Goal: Check status: Check status

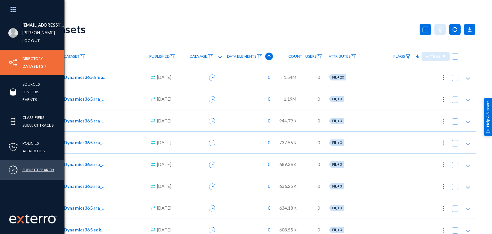
click at [38, 167] on link "Subject Search" at bounding box center [38, 169] width 32 height 7
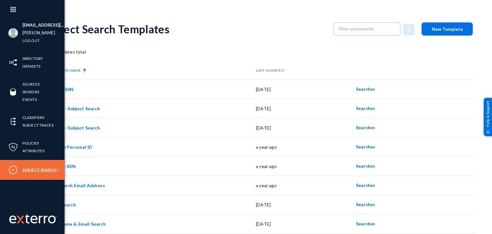
click at [38, 167] on link "Subject Search" at bounding box center [39, 169] width 34 height 7
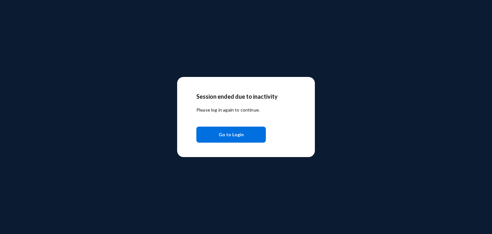
click at [243, 139] on button "Go to Login" at bounding box center [231, 135] width 70 height 16
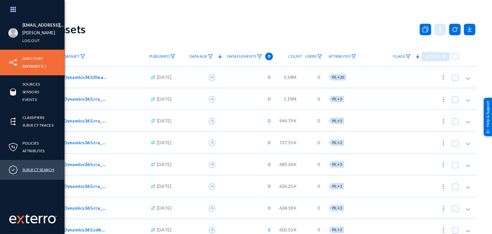
click at [35, 169] on link "Subject Search" at bounding box center [38, 169] width 32 height 7
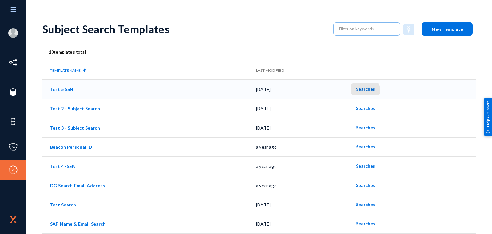
click at [358, 90] on span "Searches" at bounding box center [365, 88] width 19 height 5
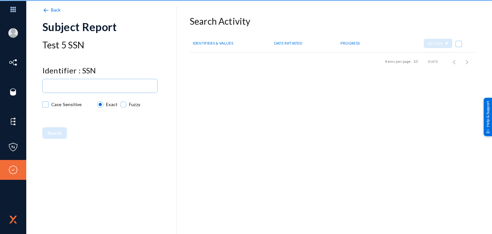
checkbox input "true"
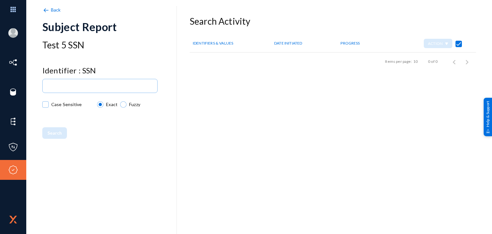
click at [53, 11] on span "Back" at bounding box center [56, 9] width 10 height 5
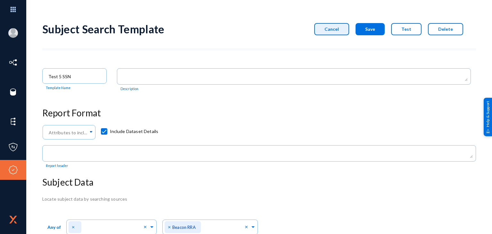
click at [333, 31] on span "Cancel" at bounding box center [332, 28] width 14 height 5
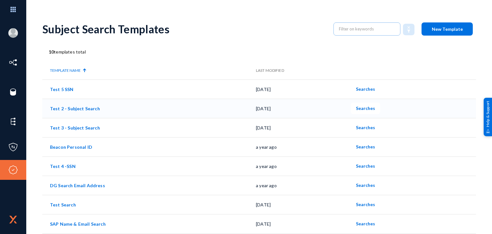
scroll to position [38, 0]
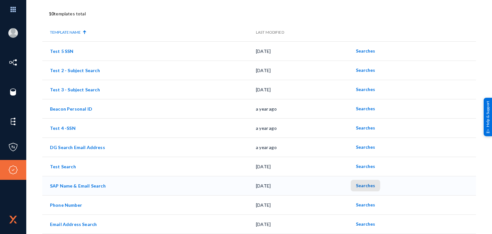
click at [365, 184] on span "Searches" at bounding box center [365, 185] width 19 height 5
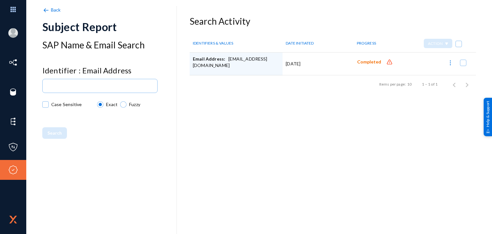
click at [56, 7] on span "Back" at bounding box center [56, 9] width 10 height 5
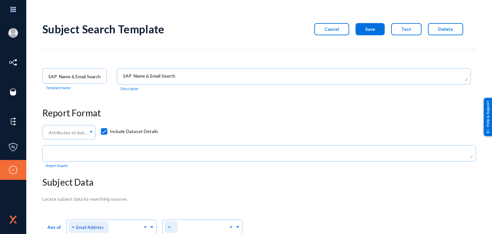
click at [331, 28] on span "Cancel" at bounding box center [332, 28] width 14 height 5
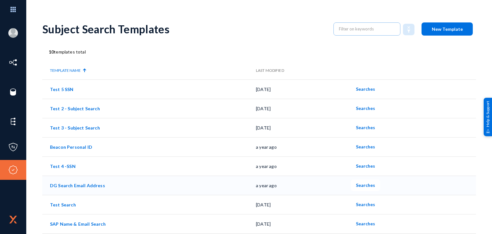
scroll to position [38, 0]
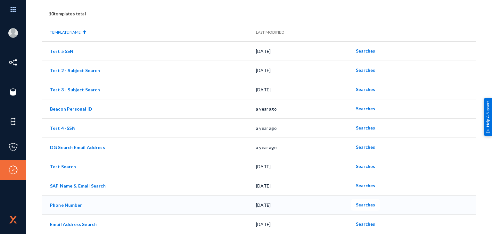
click at [364, 203] on span "Searches" at bounding box center [365, 204] width 19 height 5
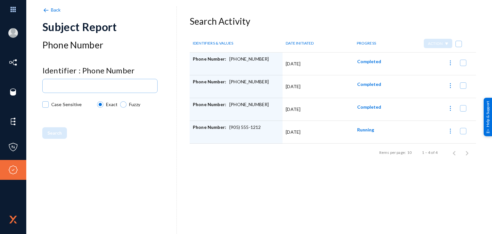
click at [368, 61] on span "Completed" at bounding box center [369, 61] width 24 height 5
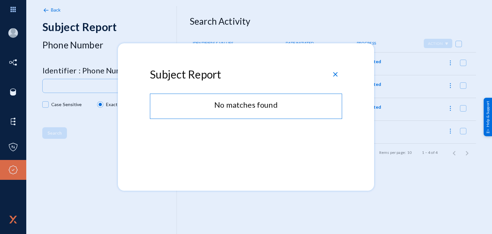
click at [334, 71] on span "close" at bounding box center [336, 74] width 8 height 8
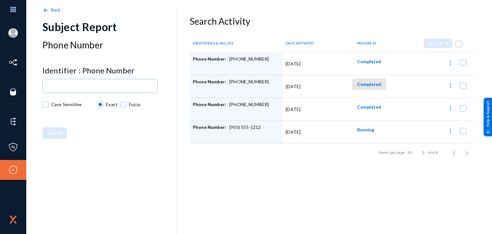
click at [369, 81] on button "Completed" at bounding box center [369, 84] width 34 height 12
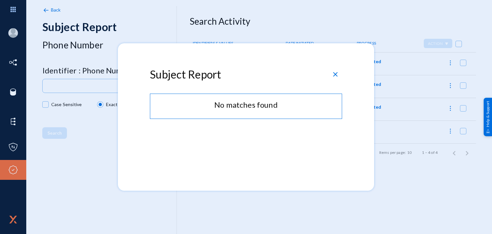
click at [338, 75] on span "close" at bounding box center [336, 74] width 8 height 8
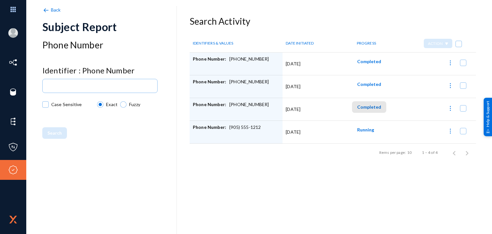
click at [372, 104] on span "Completed" at bounding box center [369, 106] width 24 height 5
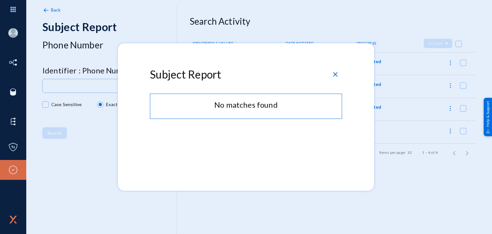
click at [337, 73] on span "close" at bounding box center [336, 74] width 8 height 8
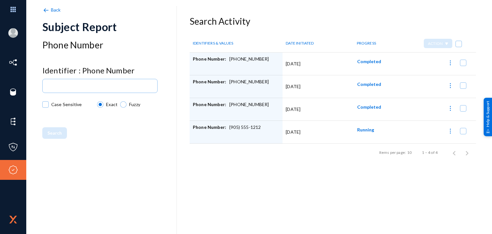
click at [53, 11] on span "Back" at bounding box center [56, 9] width 10 height 5
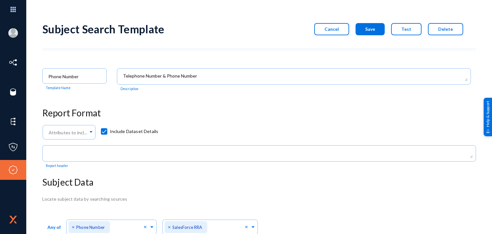
click at [331, 25] on button "Cancel" at bounding box center [331, 29] width 35 height 12
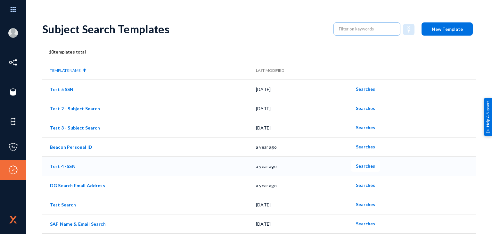
scroll to position [38, 0]
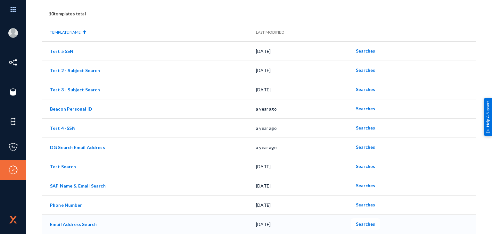
click at [361, 223] on span "Searches" at bounding box center [365, 223] width 19 height 5
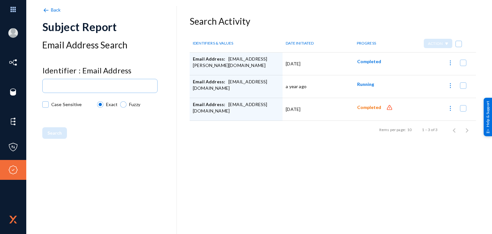
click at [369, 107] on span "Completed" at bounding box center [369, 107] width 24 height 5
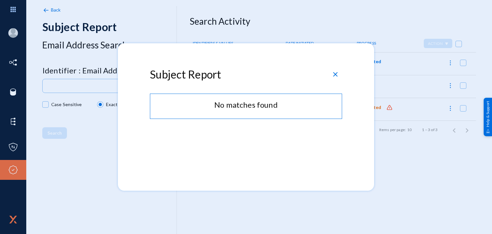
click at [336, 72] on span "close" at bounding box center [336, 74] width 8 height 8
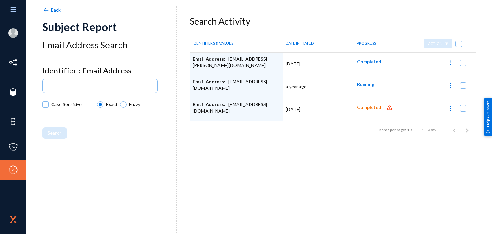
click at [361, 61] on span "Completed" at bounding box center [369, 61] width 24 height 5
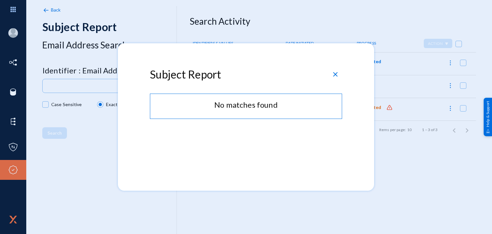
click at [335, 72] on span "close" at bounding box center [336, 74] width 8 height 8
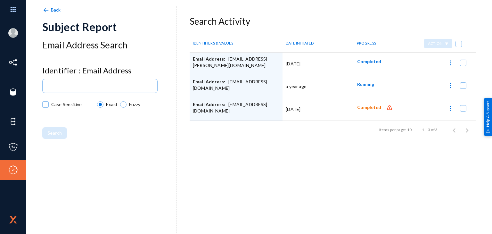
click at [361, 83] on span "Running" at bounding box center [365, 83] width 17 height 5
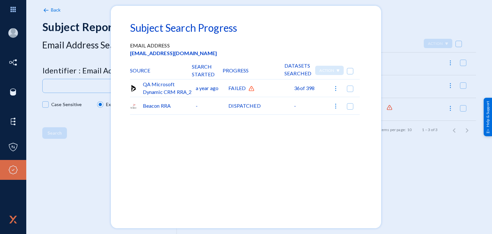
click at [175, 89] on div "QA Microsoft Dynamic CRM RRA_2" at bounding box center [163, 87] width 66 height 17
click at [241, 86] on div "FAILED" at bounding box center [261, 87] width 66 height 17
click at [150, 105] on div "Beacon RRA" at bounding box center [163, 105] width 66 height 17
click at [334, 105] on img at bounding box center [336, 106] width 6 height 6
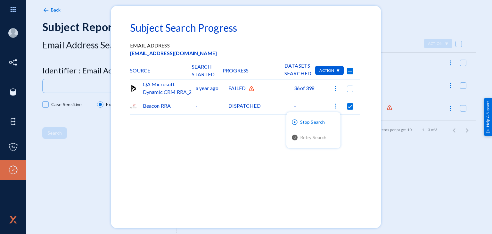
click at [355, 119] on div at bounding box center [246, 117] width 492 height 234
checkbox input "false"
click at [333, 87] on img at bounding box center [336, 88] width 6 height 6
click at [349, 146] on div at bounding box center [246, 117] width 492 height 234
checkbox input "false"
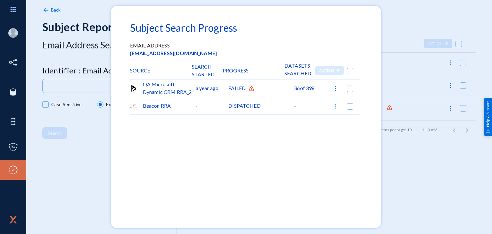
click at [412, 16] on div at bounding box center [246, 117] width 492 height 234
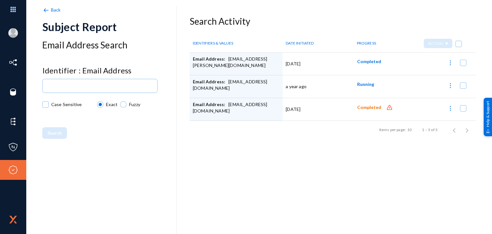
click at [53, 11] on span "Back" at bounding box center [56, 9] width 10 height 5
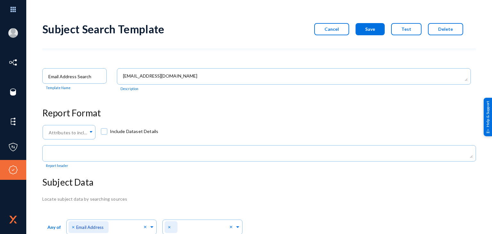
click at [334, 23] on button "Cancel" at bounding box center [331, 29] width 35 height 12
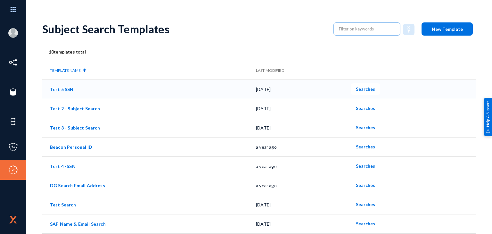
click at [365, 86] on span "Searches" at bounding box center [365, 88] width 19 height 5
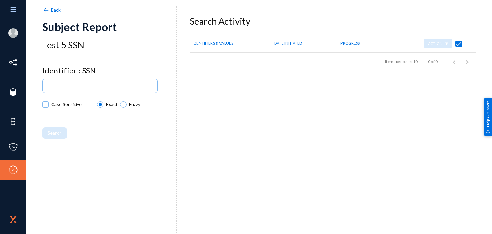
click at [57, 9] on span "Back" at bounding box center [56, 9] width 10 height 5
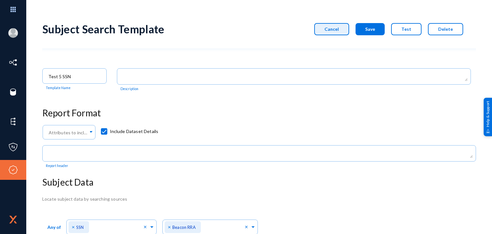
click at [334, 25] on button "Cancel" at bounding box center [331, 29] width 35 height 12
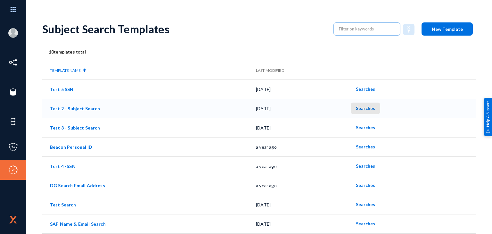
click at [365, 109] on span "Searches" at bounding box center [365, 107] width 19 height 5
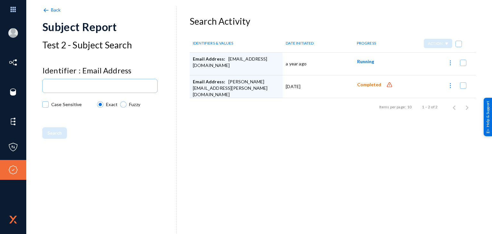
click at [52, 10] on span "Back" at bounding box center [56, 9] width 10 height 5
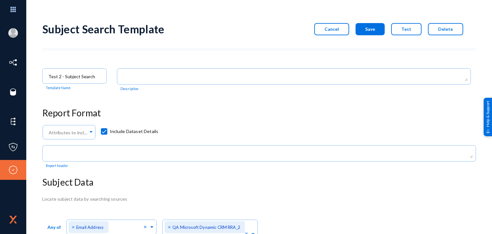
click at [329, 29] on span "Cancel" at bounding box center [332, 28] width 14 height 5
